Goal: Information Seeking & Learning: Learn about a topic

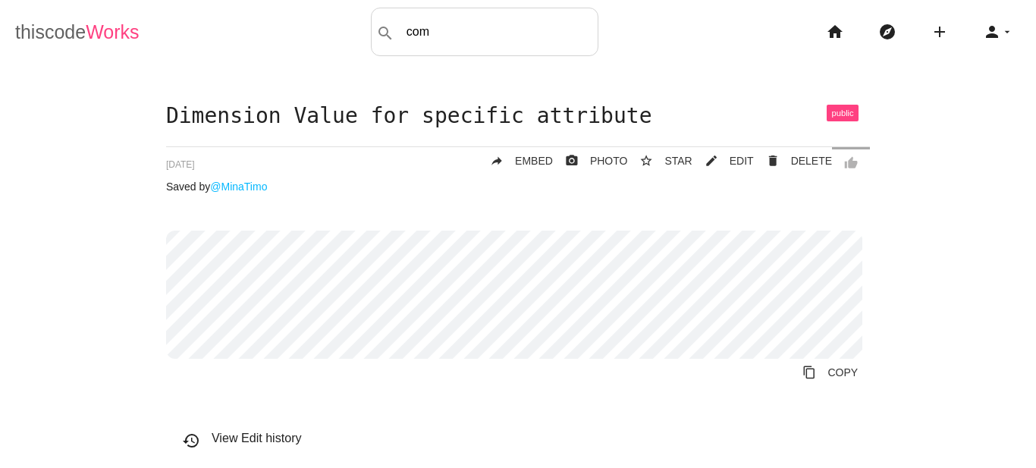
type input "com"
click at [58, 44] on link "thiscode Works" at bounding box center [77, 32] width 124 height 49
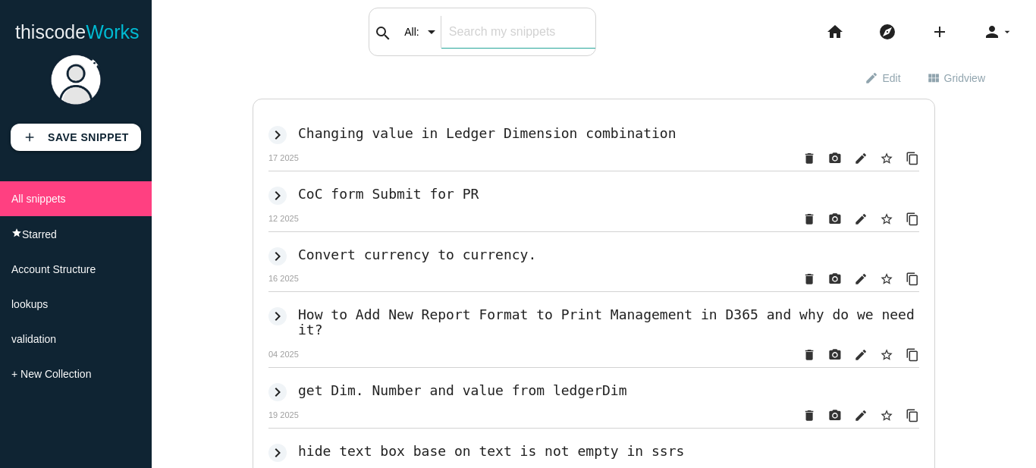
click at [442, 32] on div "search All: All: Code: Title: Tag: All: Code: Title: Tag:" at bounding box center [482, 32] width 227 height 49
type input "comp"
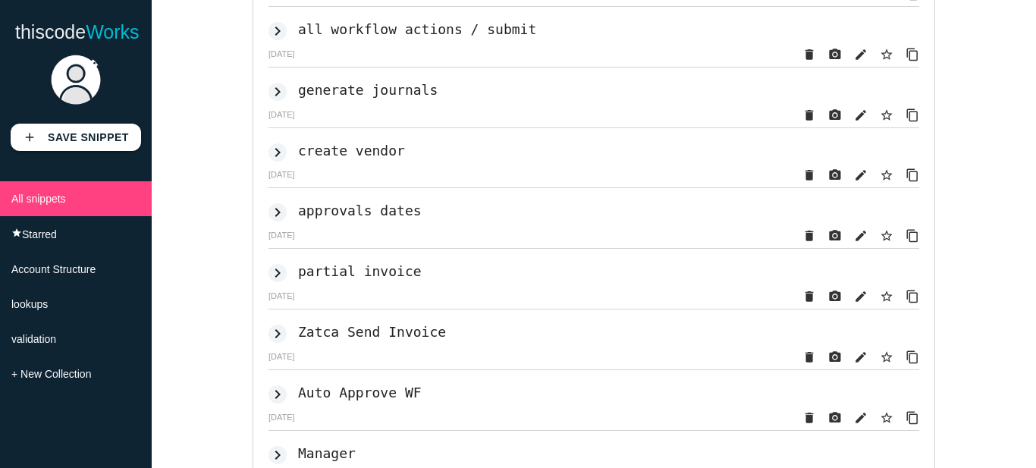
scroll to position [619, 0]
click at [390, 36] on h2 "all workflow actions / submit" at bounding box center [417, 28] width 238 height 16
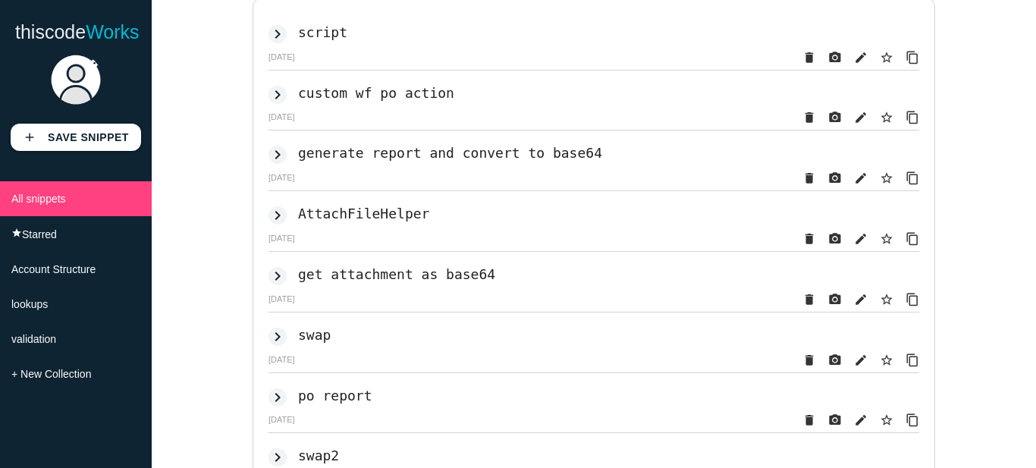
scroll to position [0, 0]
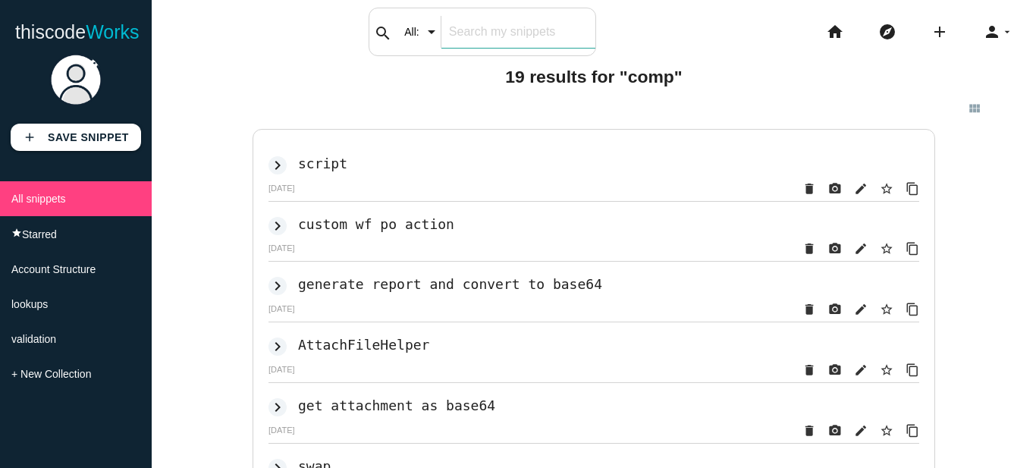
click at [466, 33] on input "text" at bounding box center [518, 32] width 154 height 32
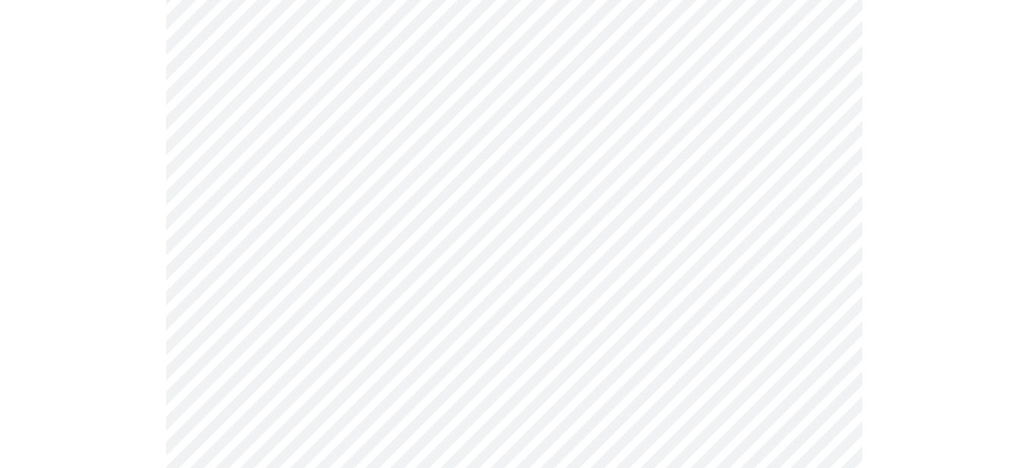
scroll to position [1130, 0]
